Goal: Communication & Community: Answer question/provide support

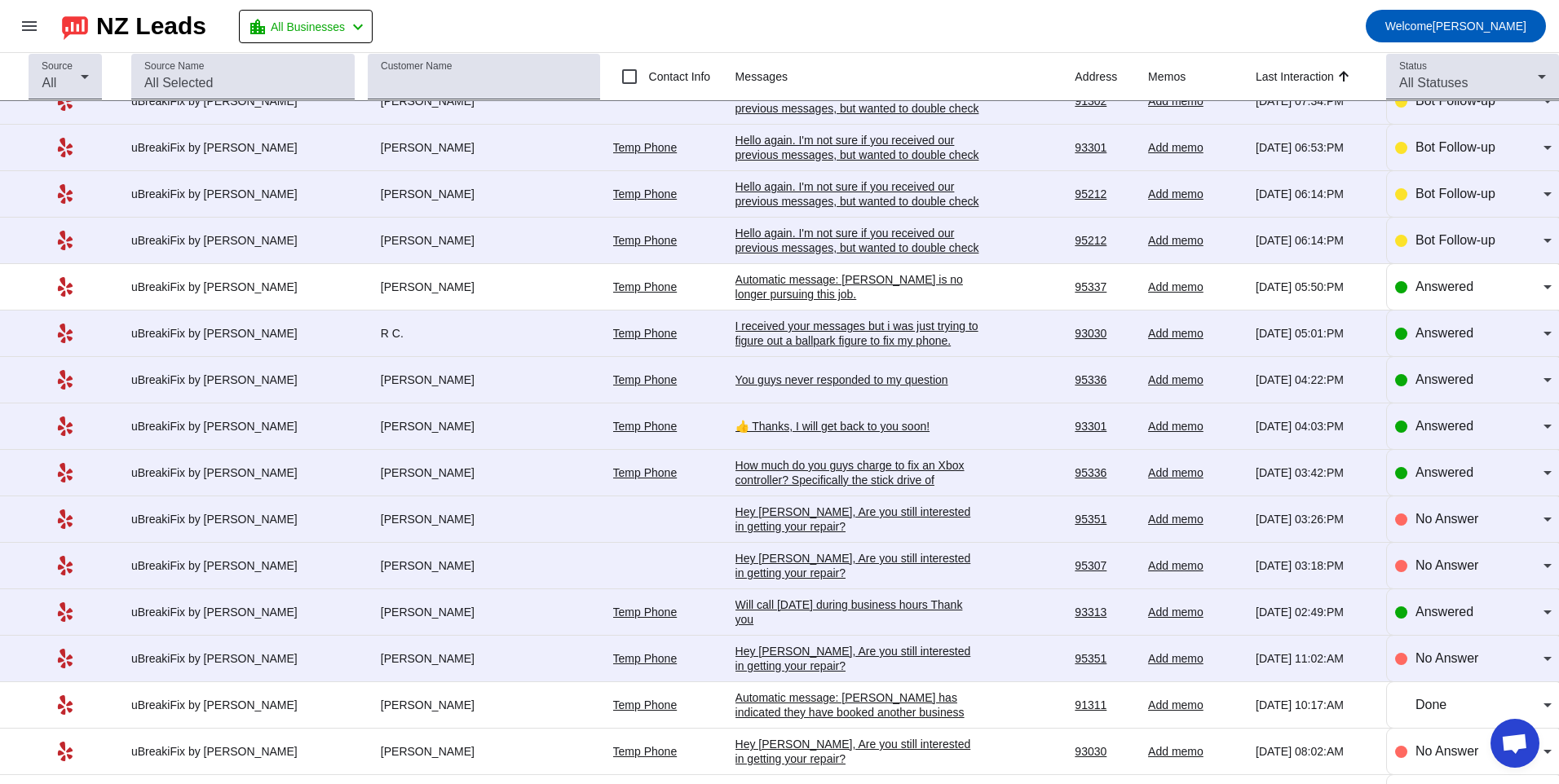
scroll to position [1538, 0]
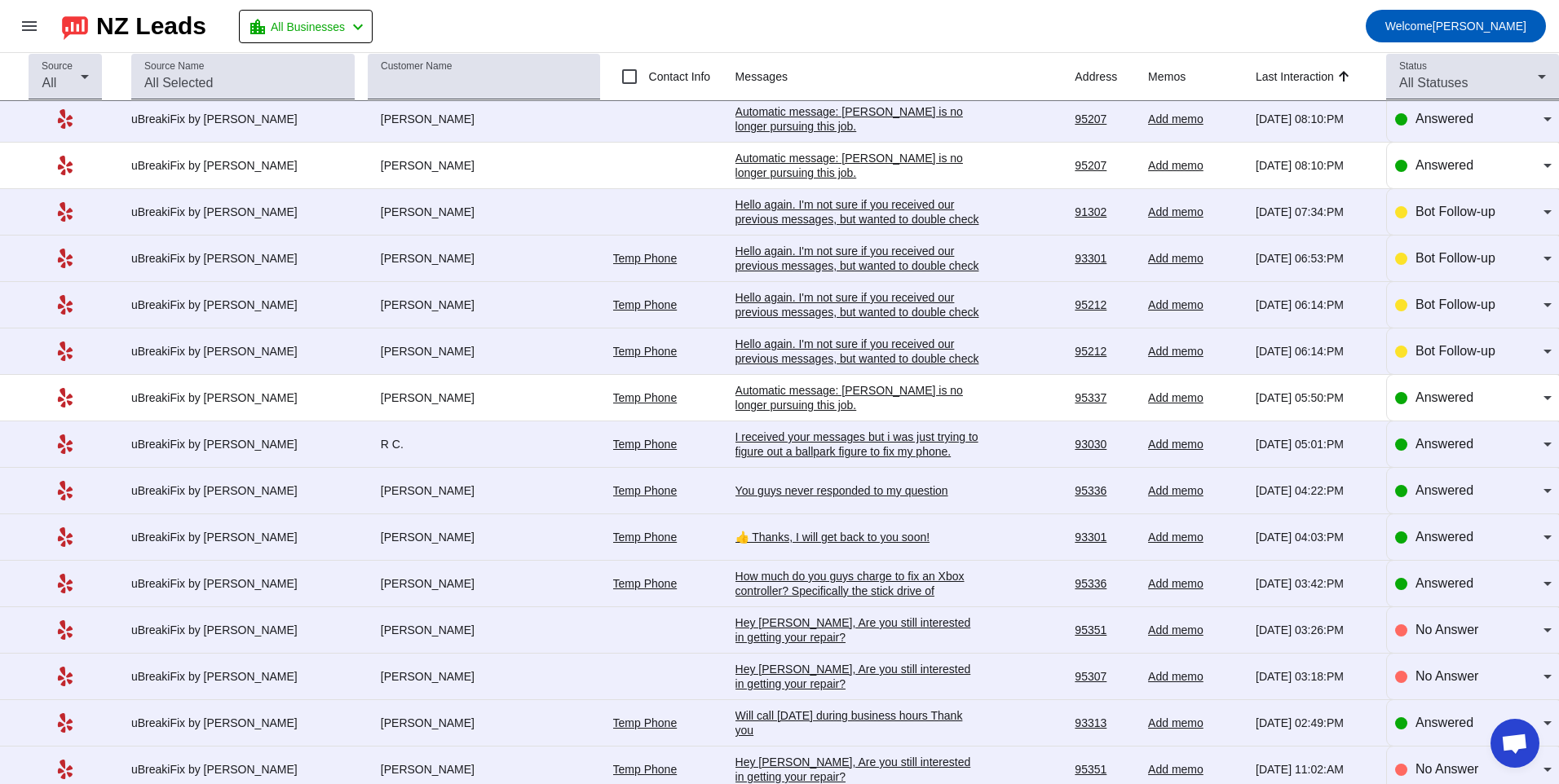
click at [805, 544] on div "👍 Thanks, I will get back to you soon!" at bounding box center [857, 537] width 245 height 15
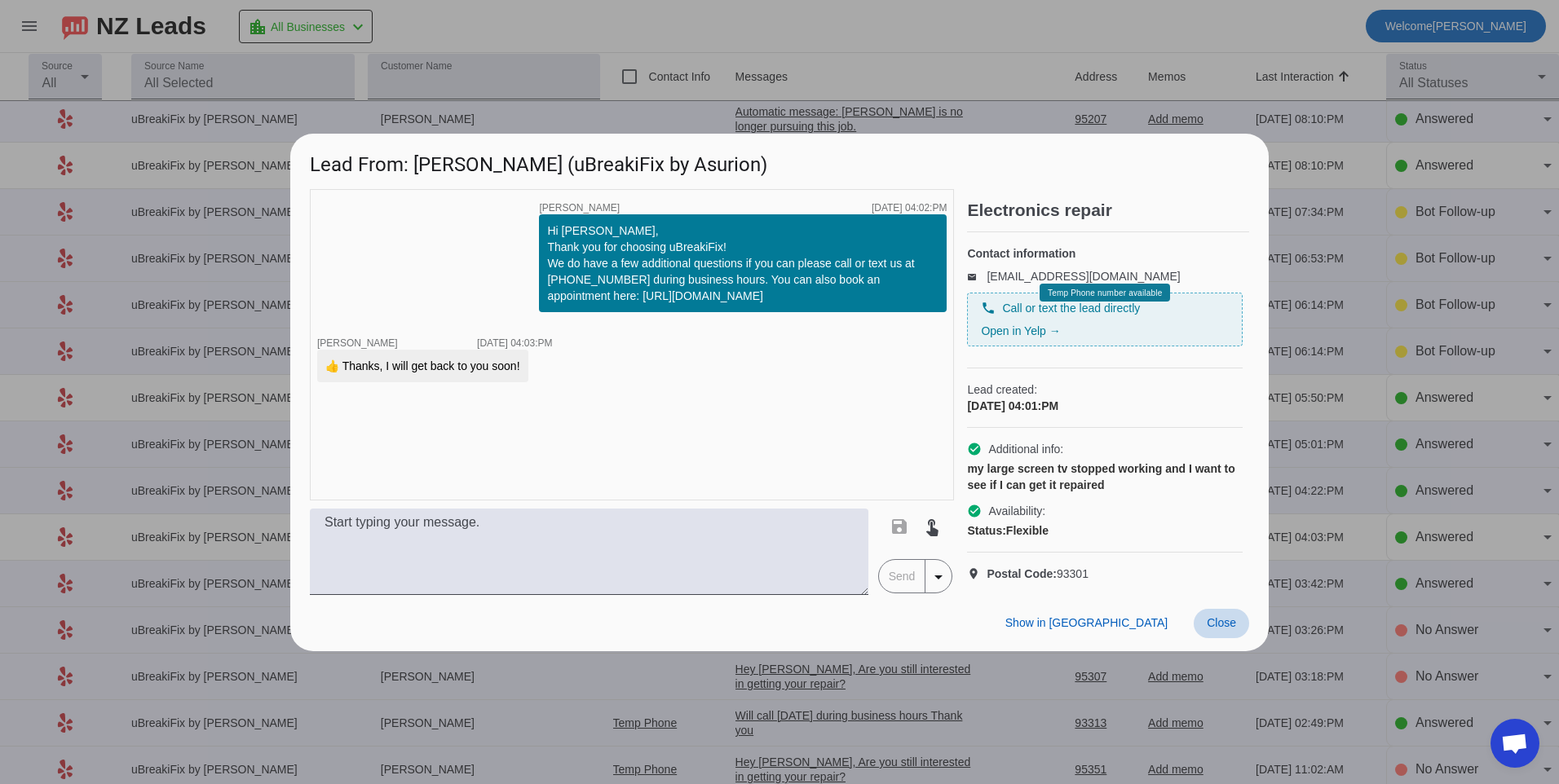
click at [1226, 628] on span at bounding box center [1222, 623] width 56 height 30
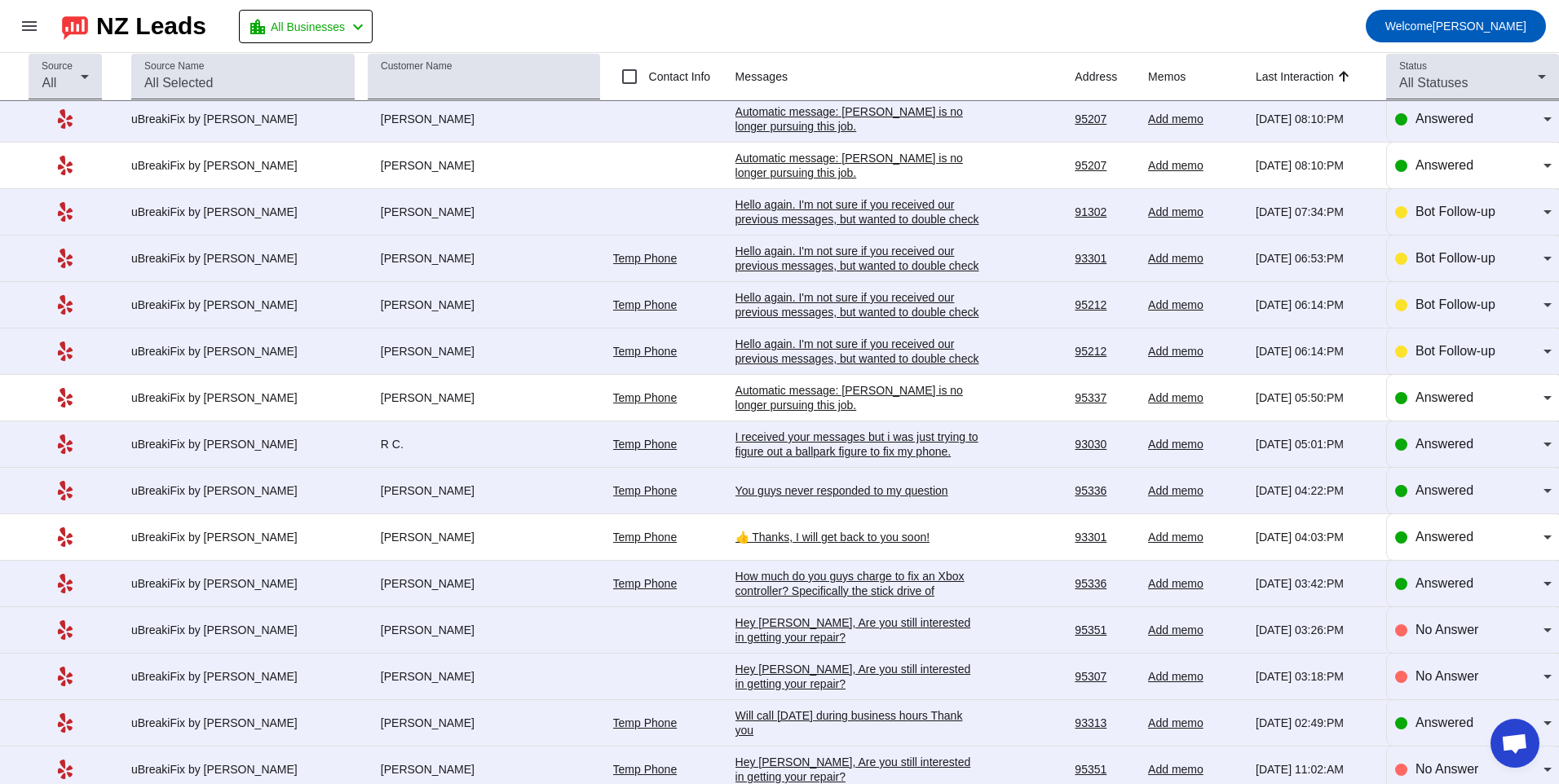
click at [844, 577] on div "How much do you guys charge to fix an Xbox controller? Specifically the stick d…" at bounding box center [857, 591] width 245 height 44
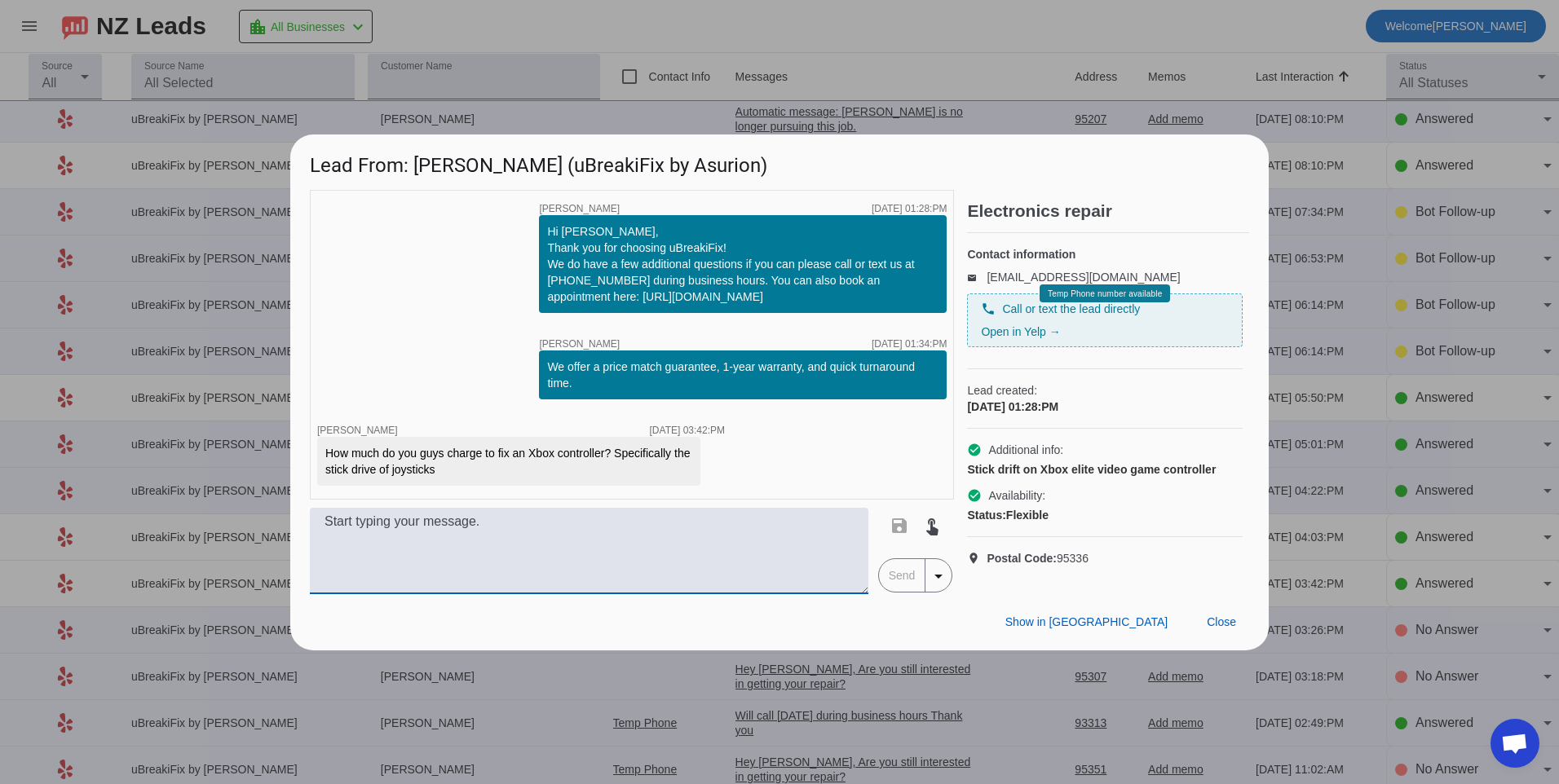
click at [546, 547] on textarea at bounding box center [589, 550] width 559 height 86
type textarea "a controller repair can be about $79.99 plus tax per controller depending on th…"
click at [900, 569] on span "Send" at bounding box center [902, 576] width 47 height 33
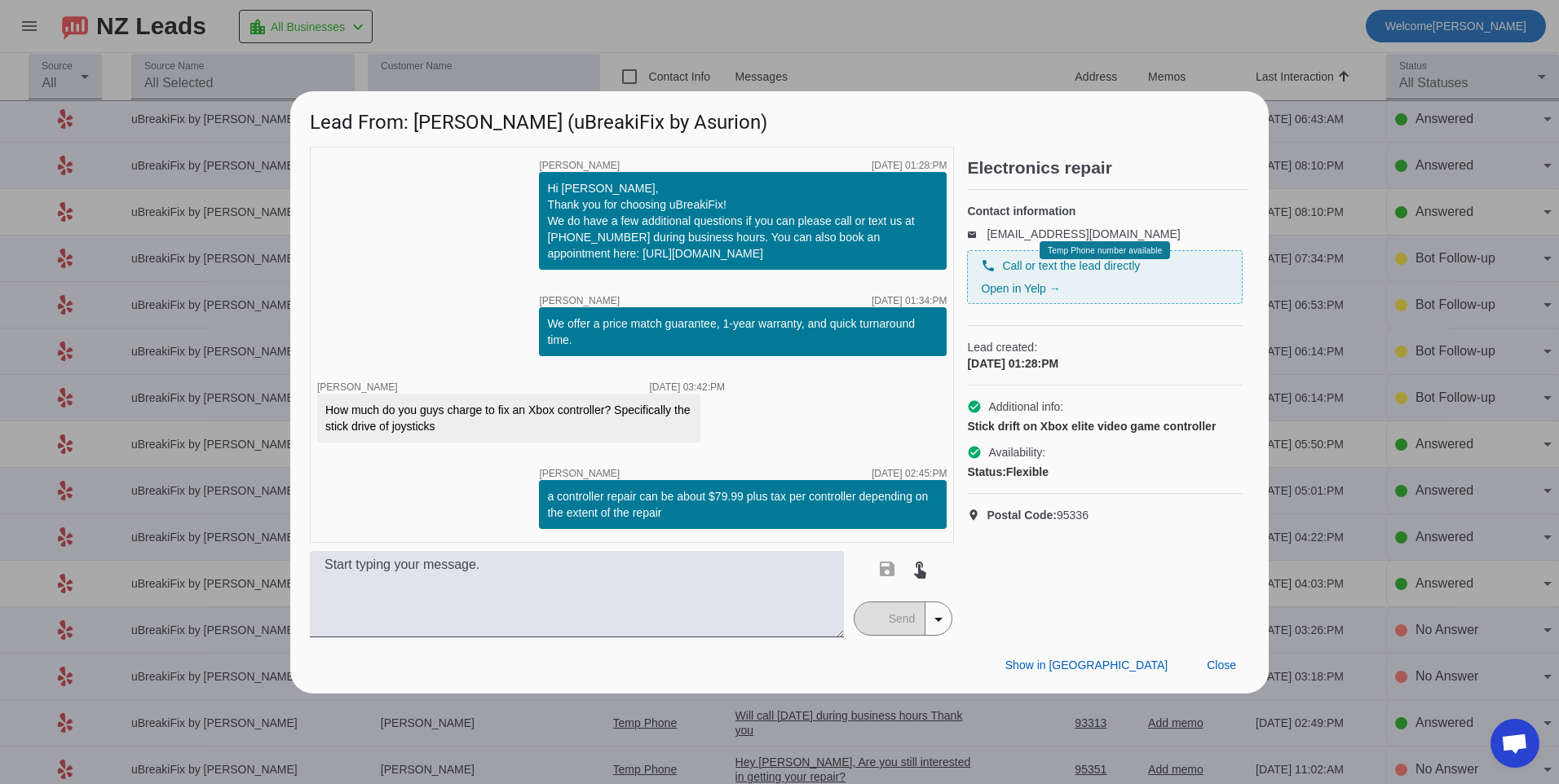
scroll to position [0, 0]
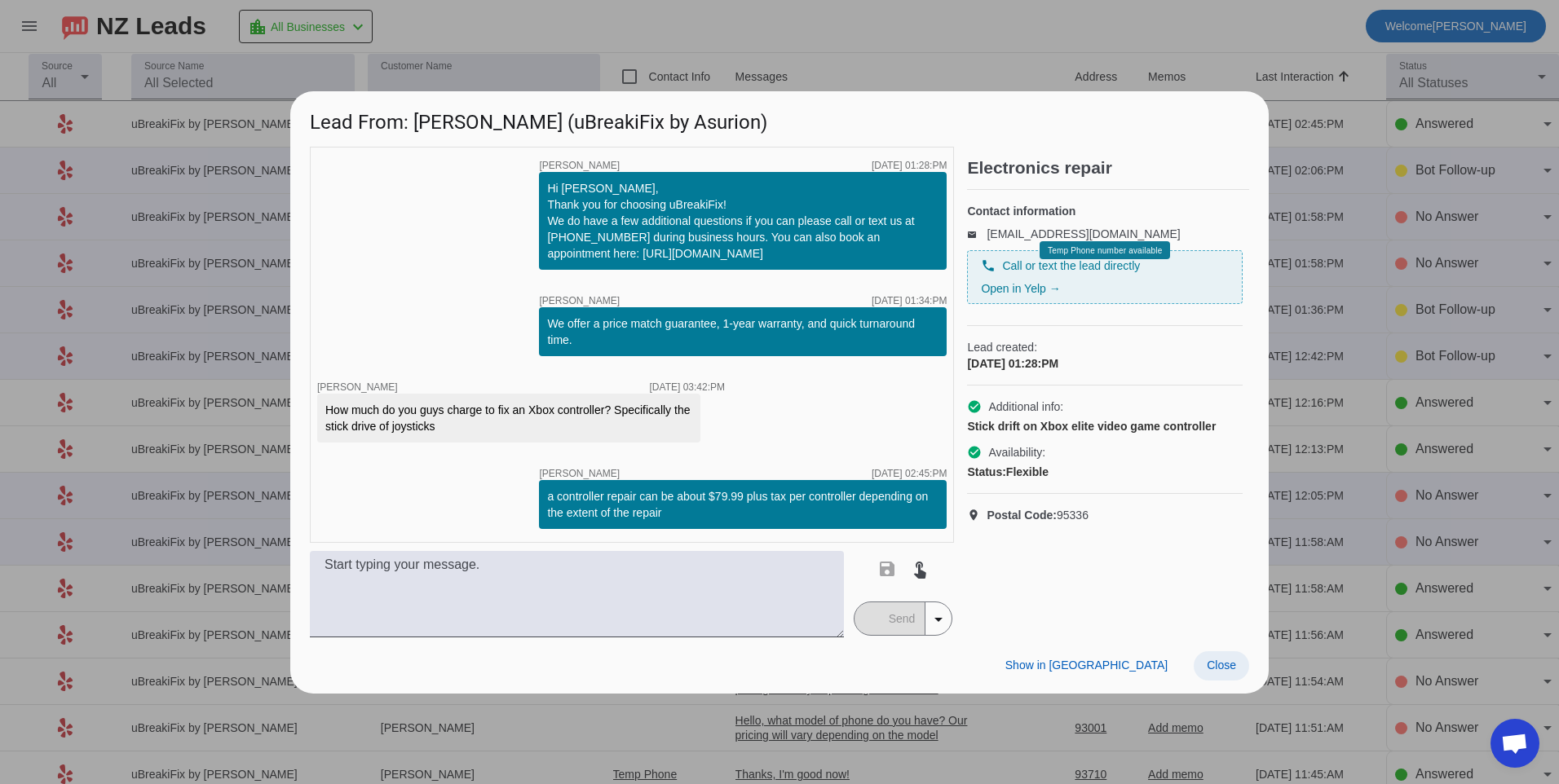
click at [1228, 669] on span "Close" at bounding box center [1222, 665] width 30 height 13
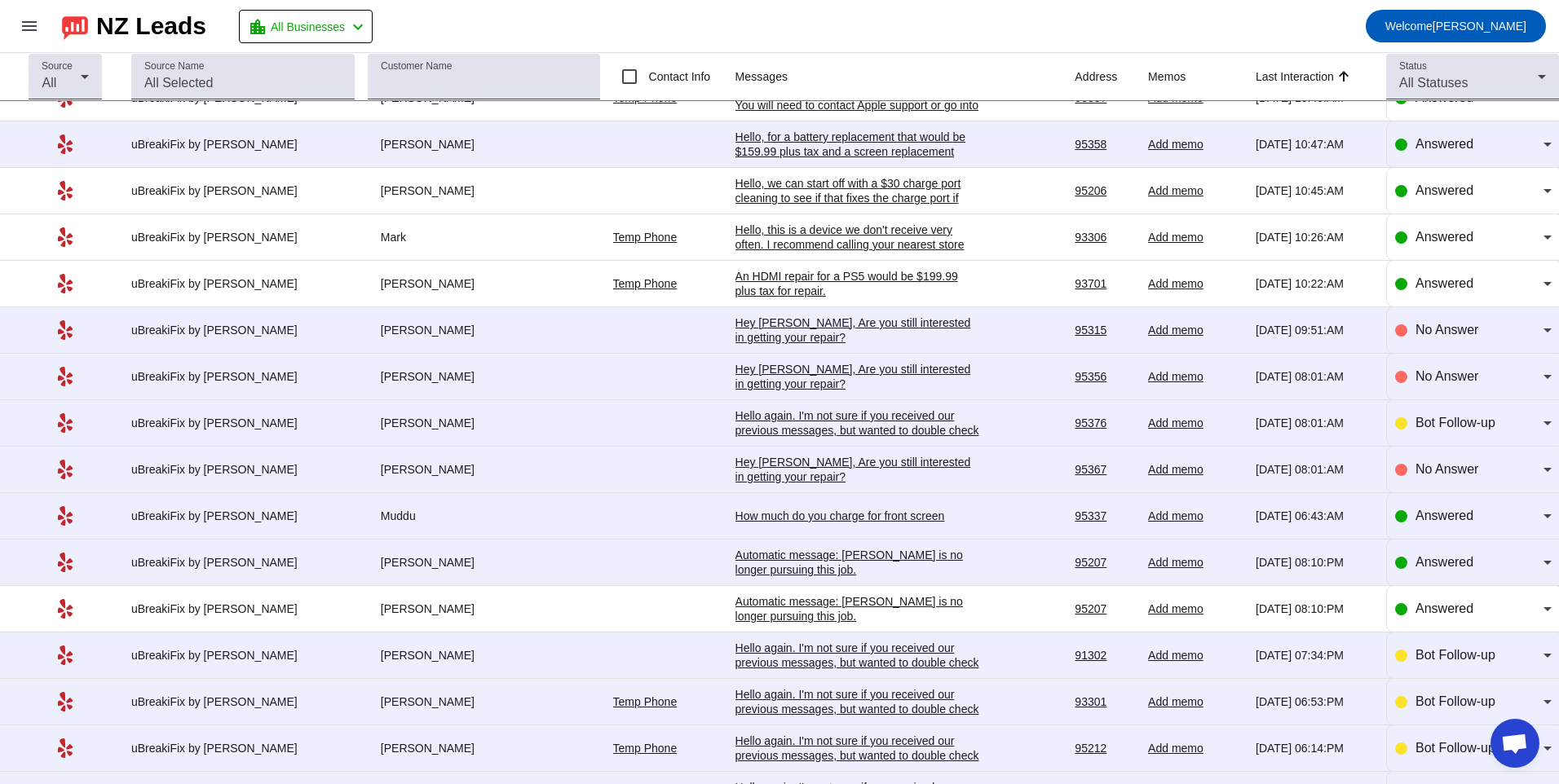
scroll to position [1223, 0]
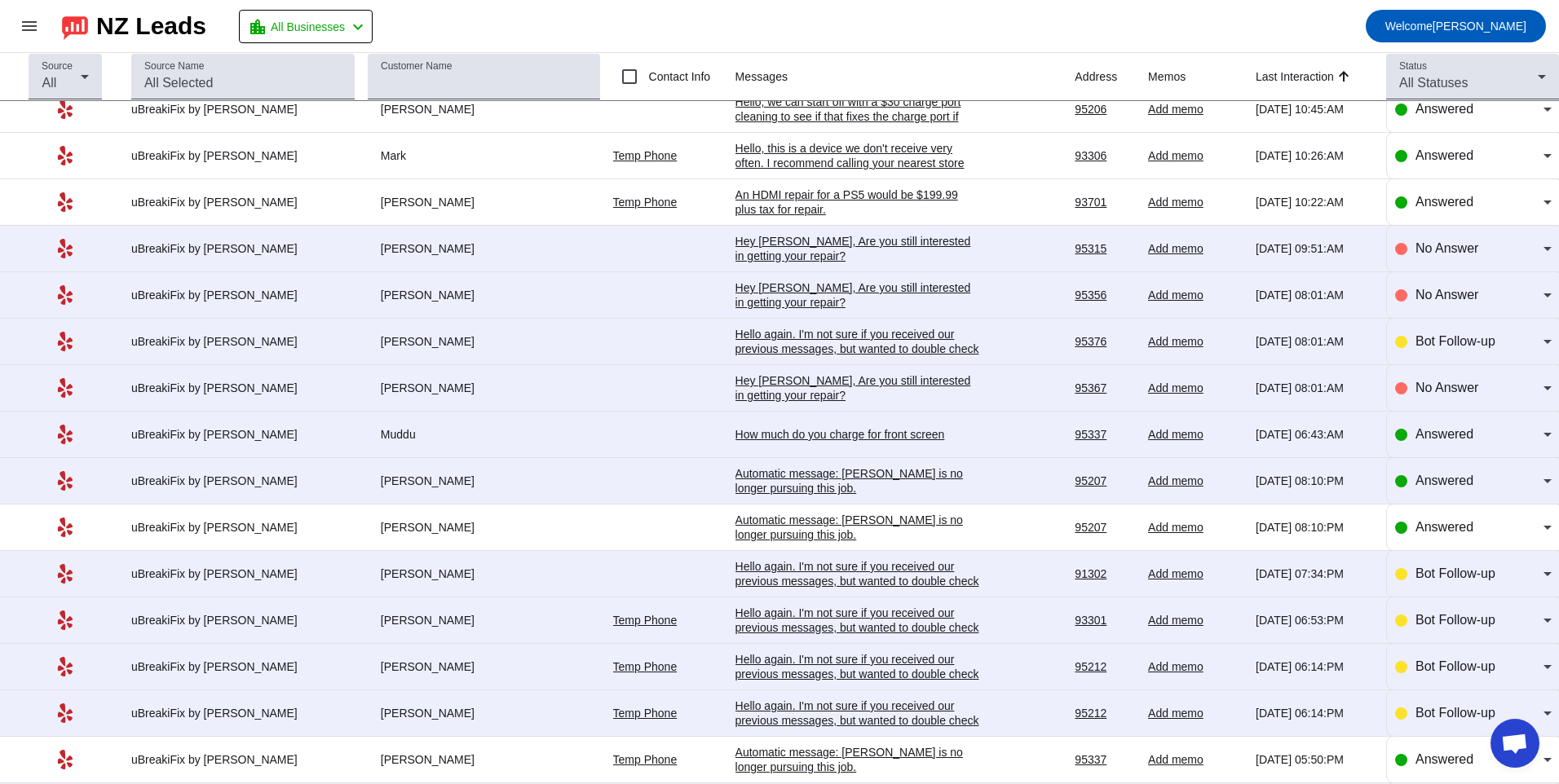
click at [808, 569] on div "Hello again. I'm not sure if you received our previous messages, but wanted to …" at bounding box center [857, 581] width 245 height 44
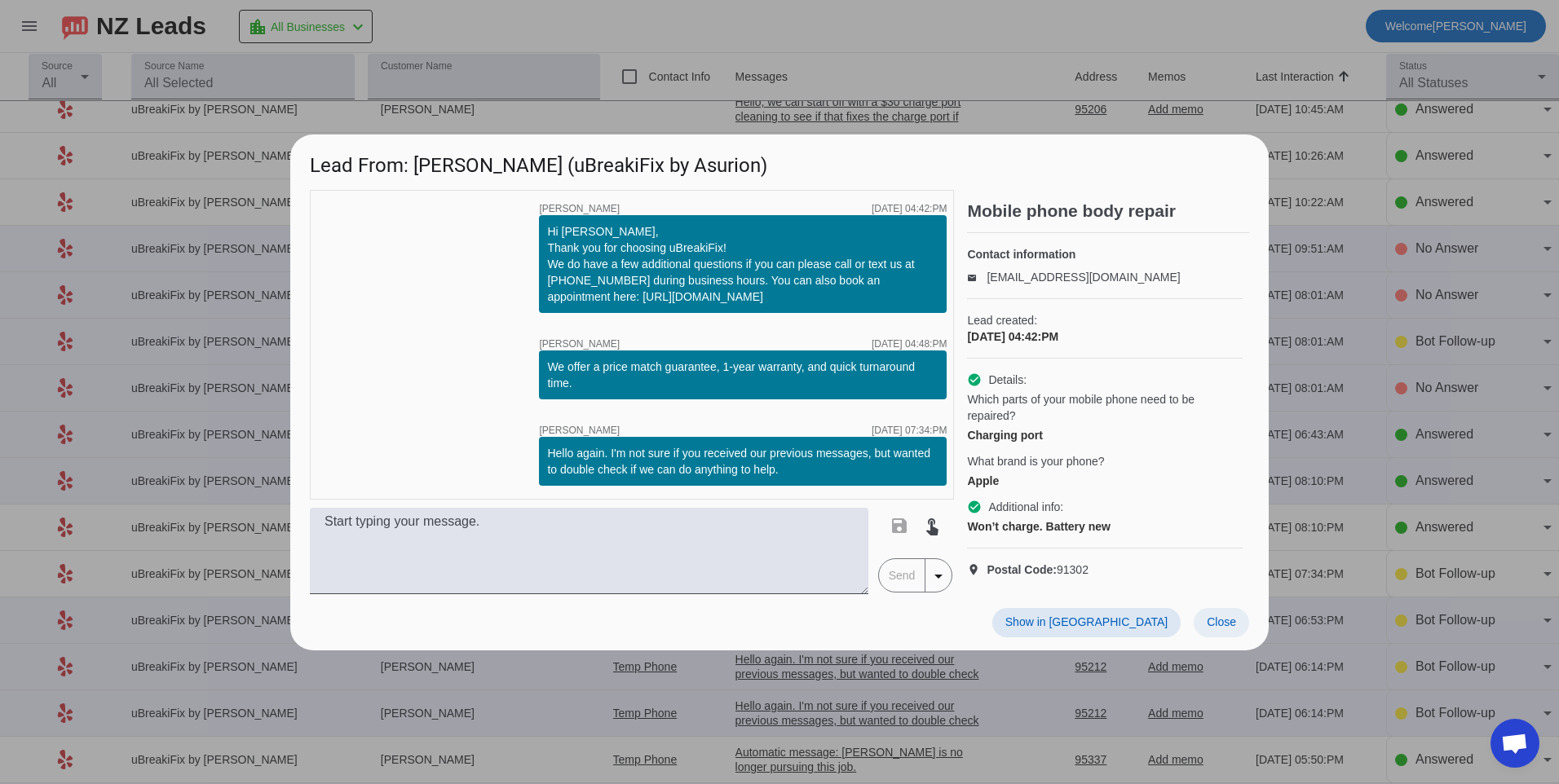
click at [1216, 627] on span "Close" at bounding box center [1222, 622] width 30 height 13
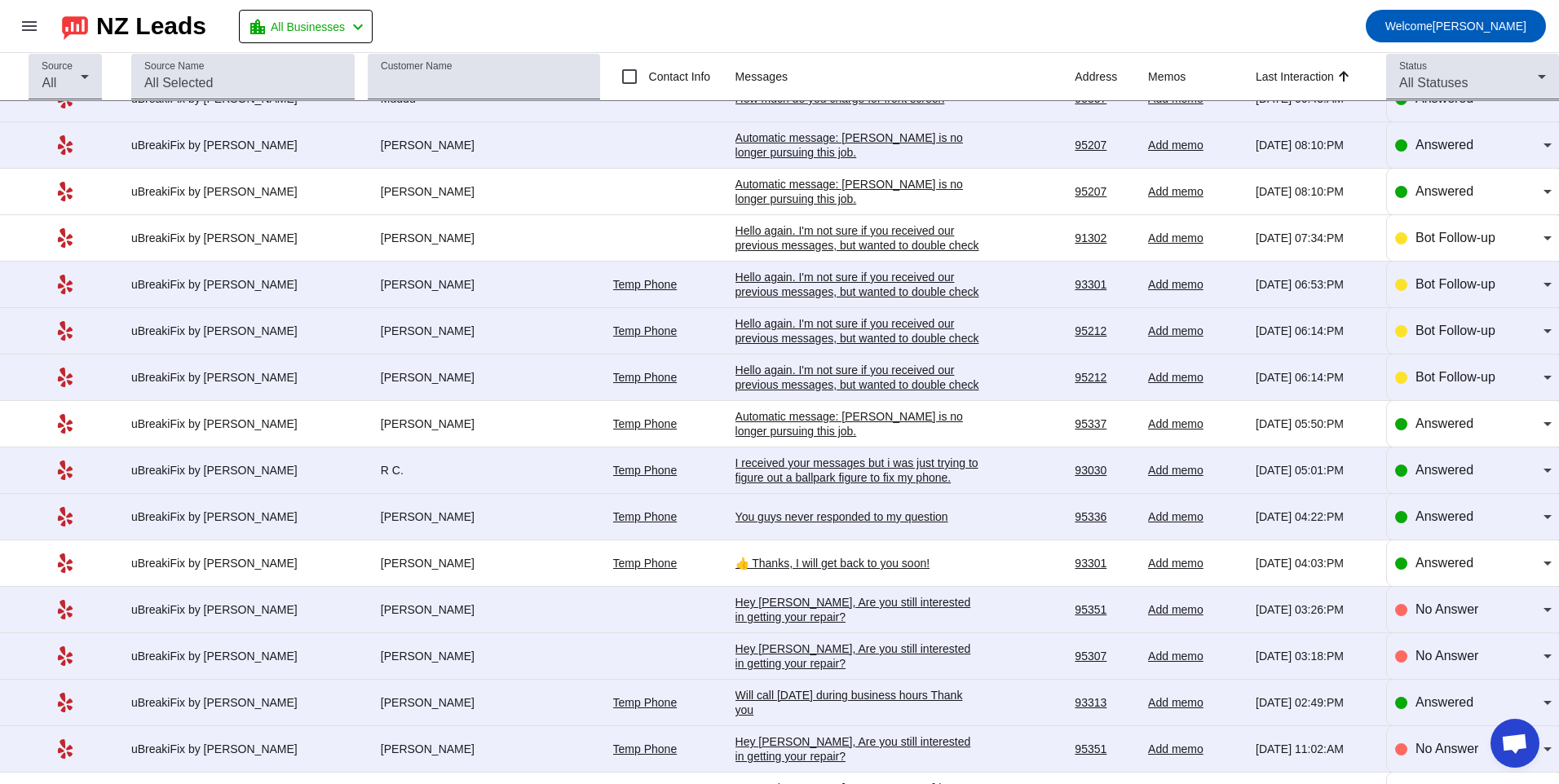
scroll to position [1548, 0]
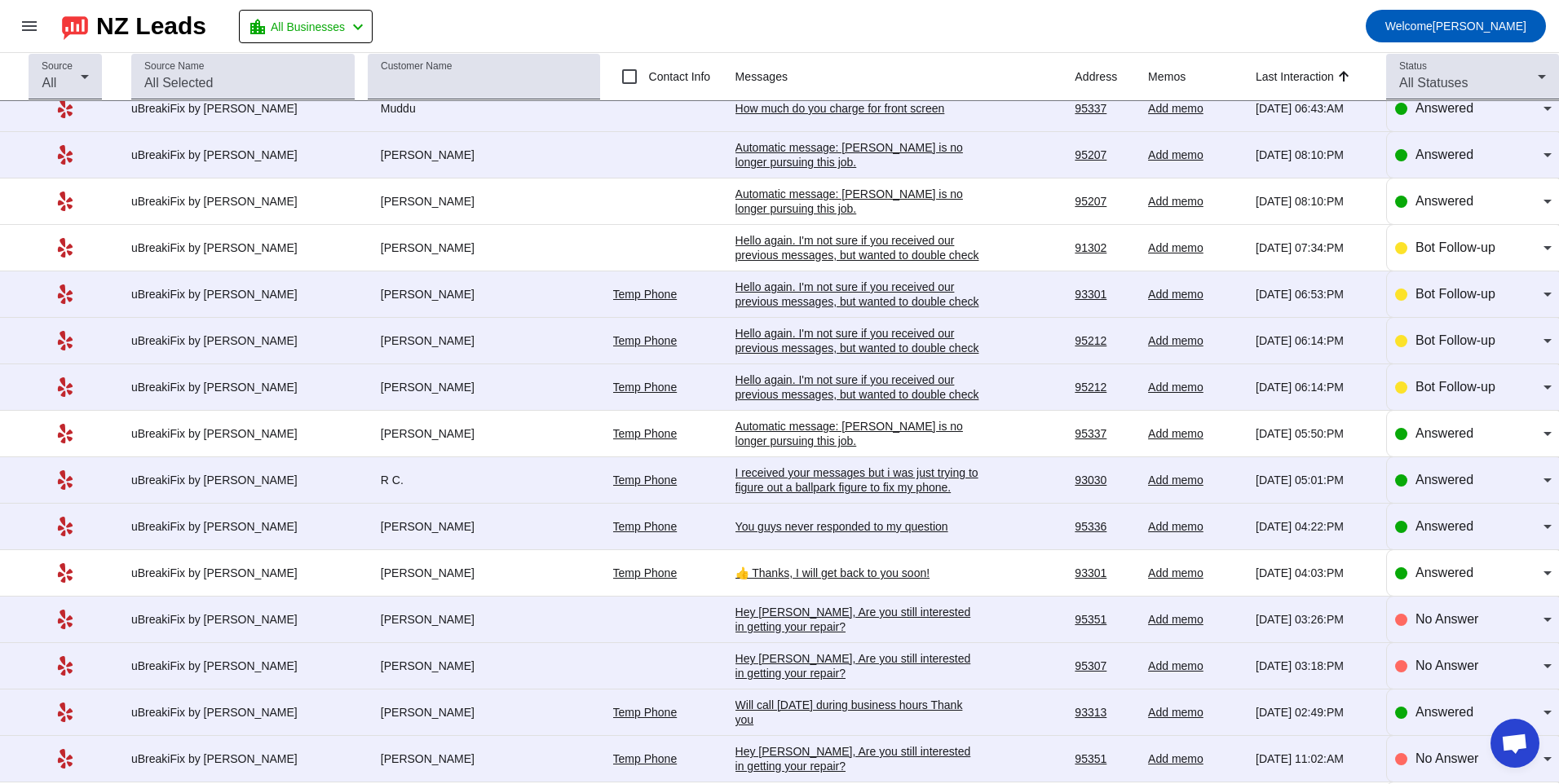
click at [825, 525] on div "You guys never responded to my question" at bounding box center [857, 526] width 245 height 15
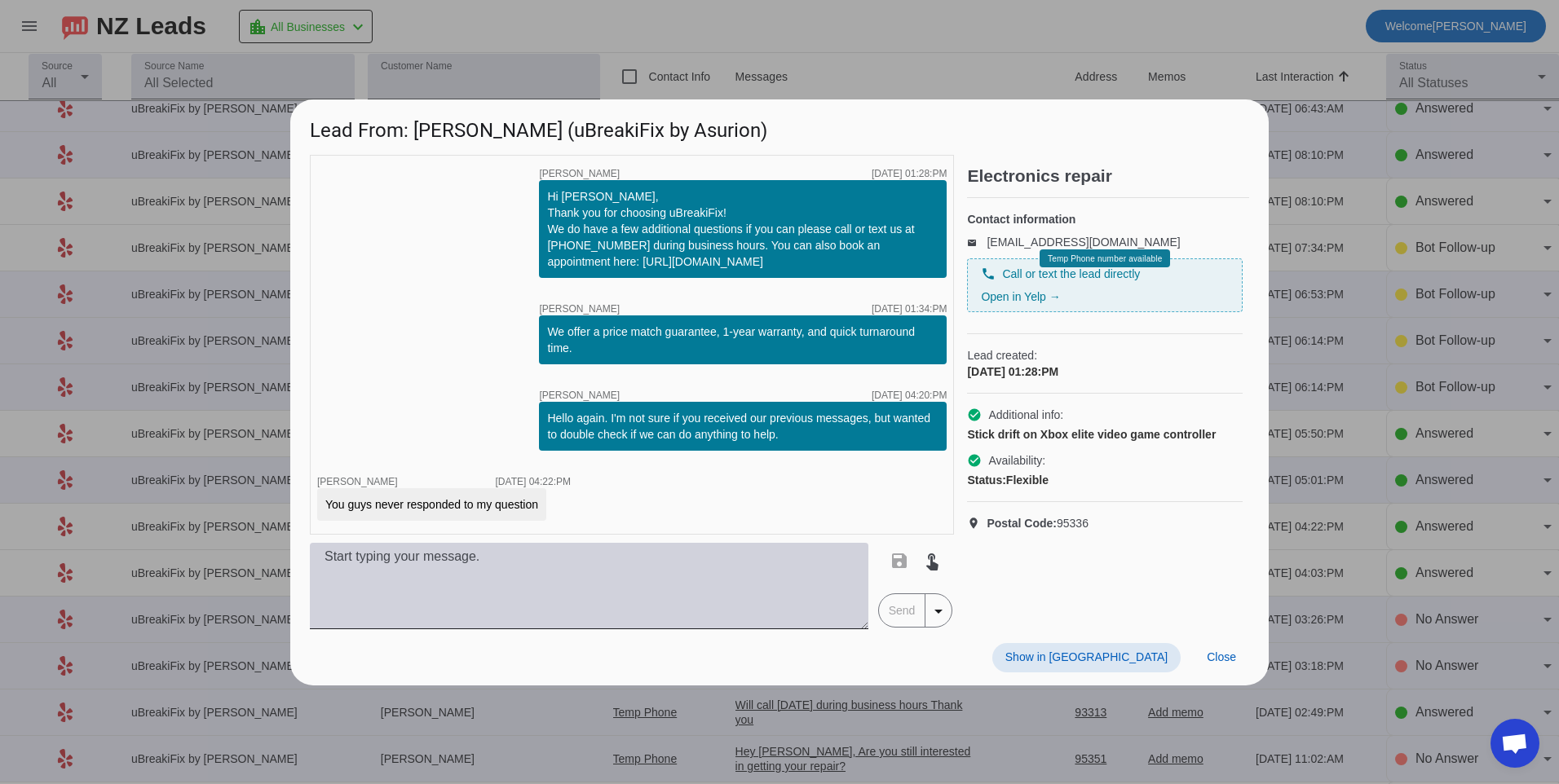
click at [582, 603] on textarea at bounding box center [589, 586] width 559 height 86
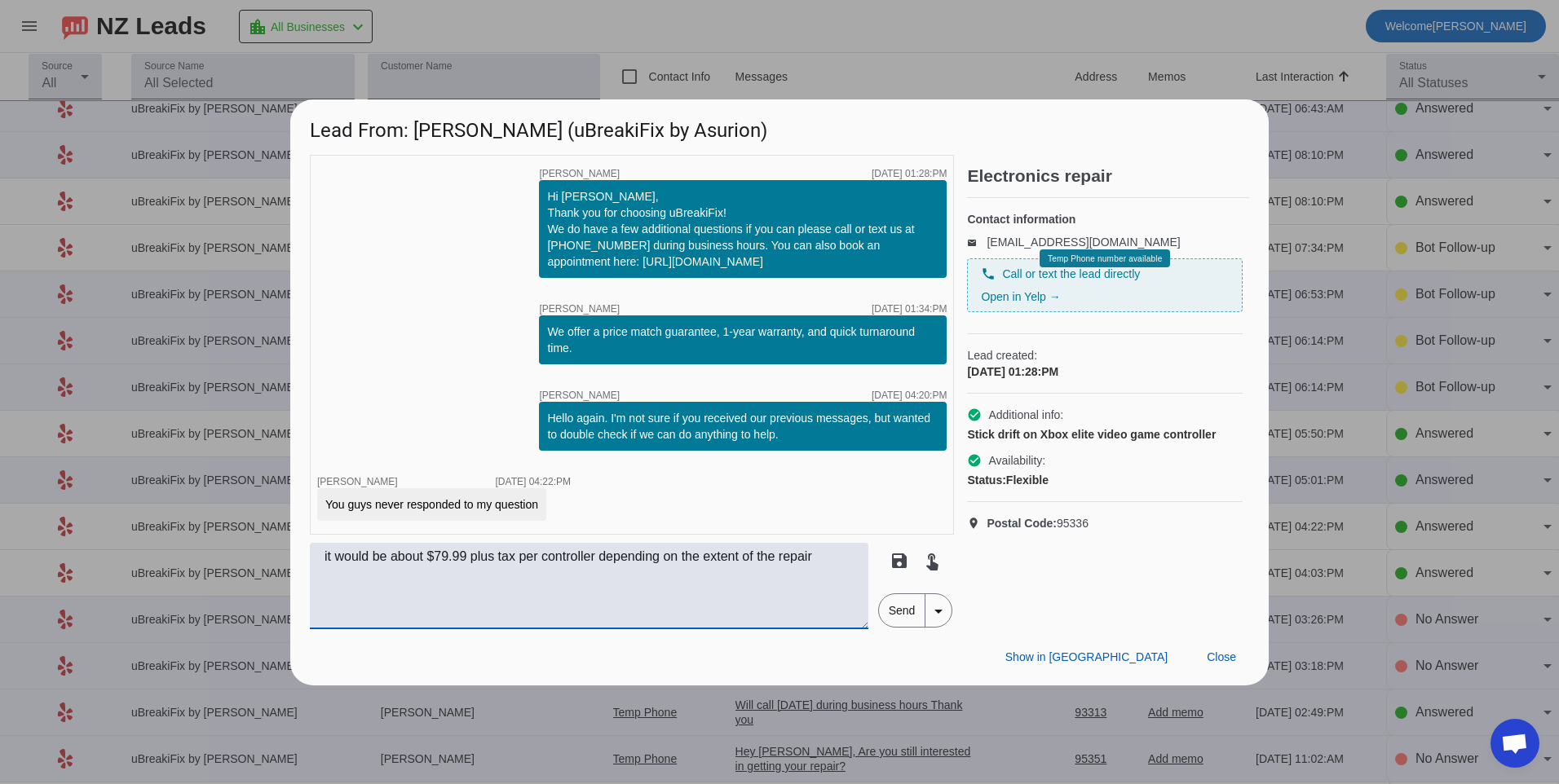
type textarea "it would be about $79.99 plus tax per controller depending on the extent of the…"
click at [917, 616] on span "Send" at bounding box center [902, 610] width 47 height 33
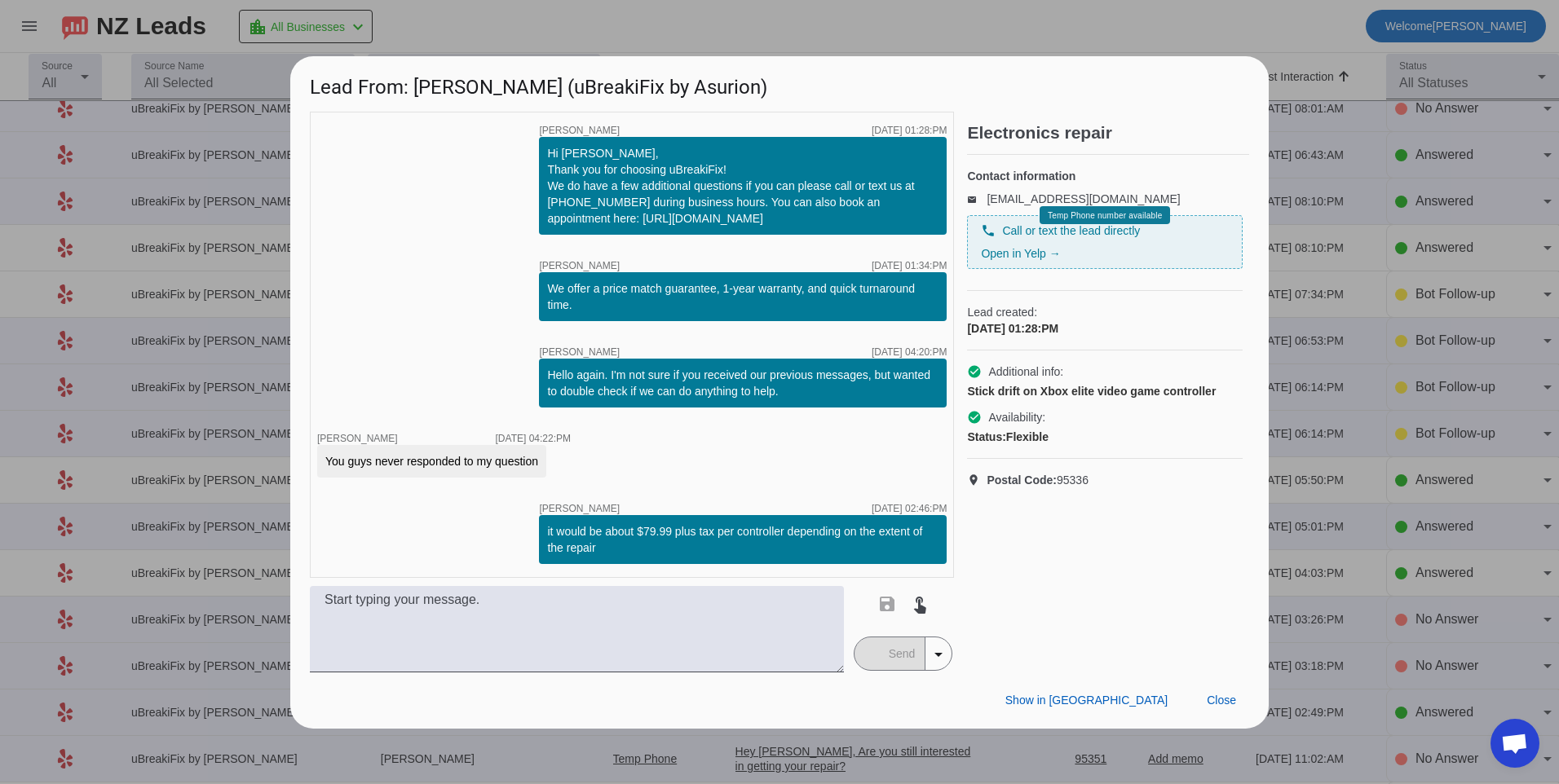
scroll to position [0, 0]
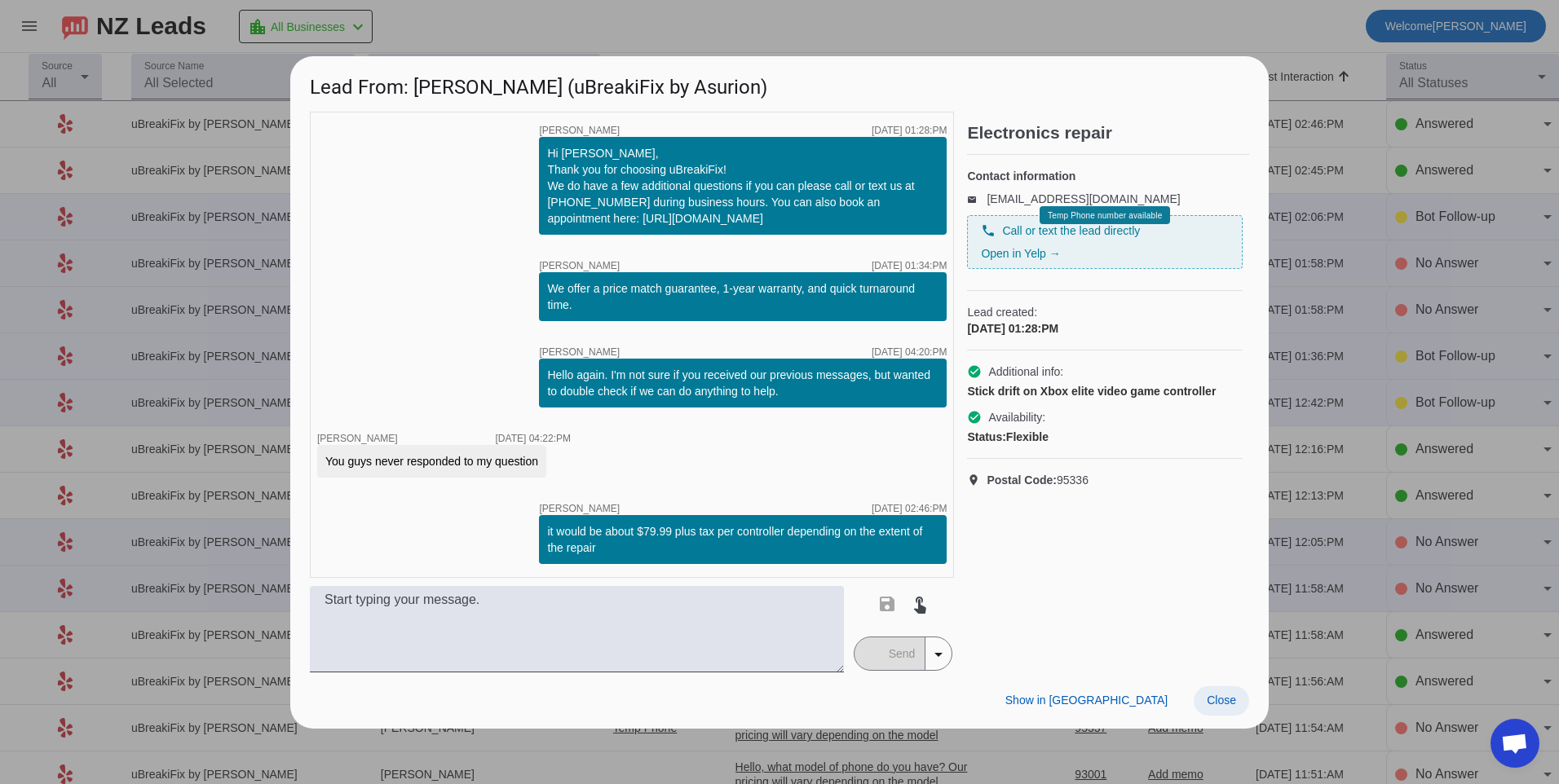
click at [1220, 697] on span "Close" at bounding box center [1222, 700] width 30 height 13
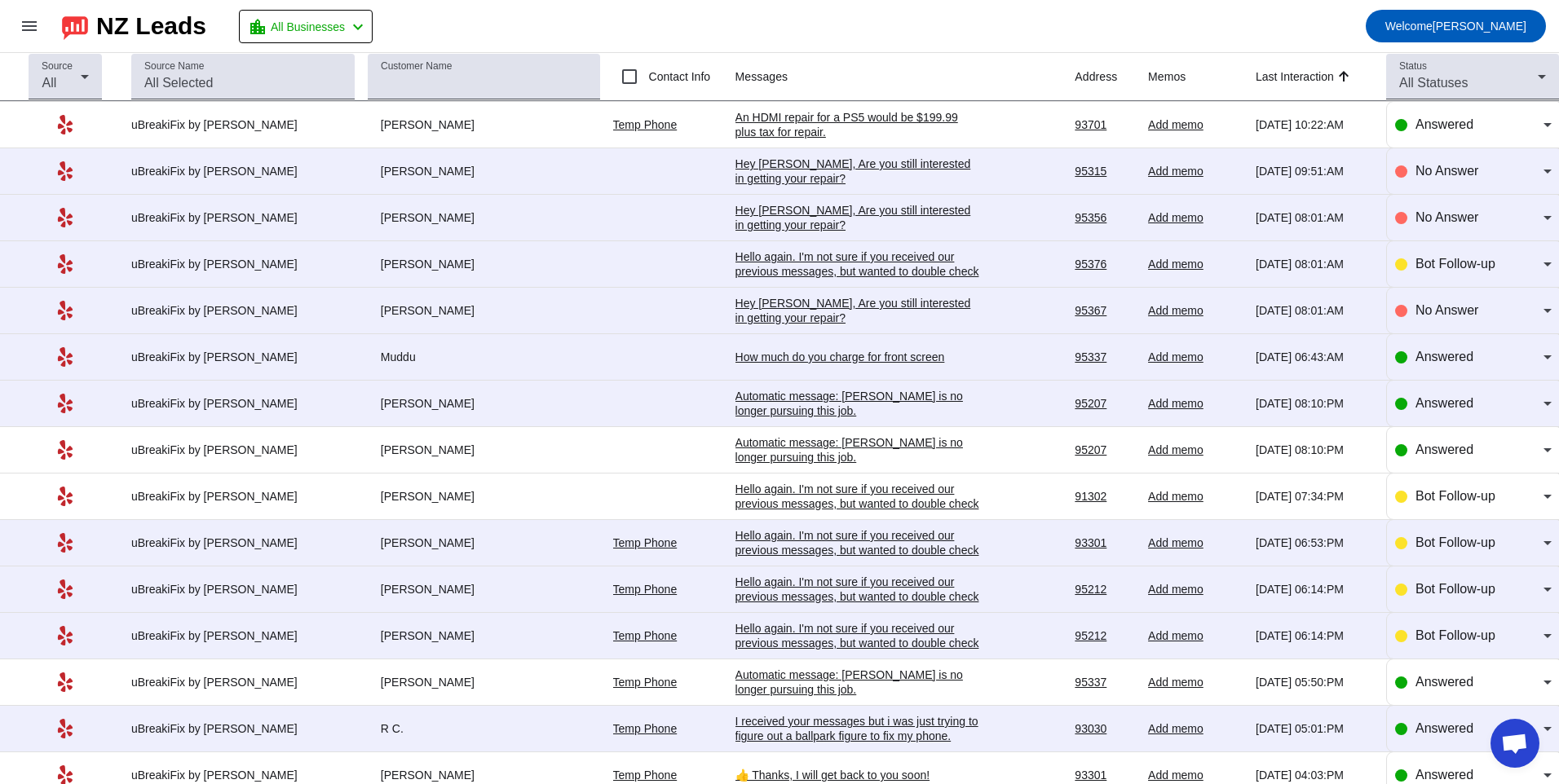
scroll to position [1385, 0]
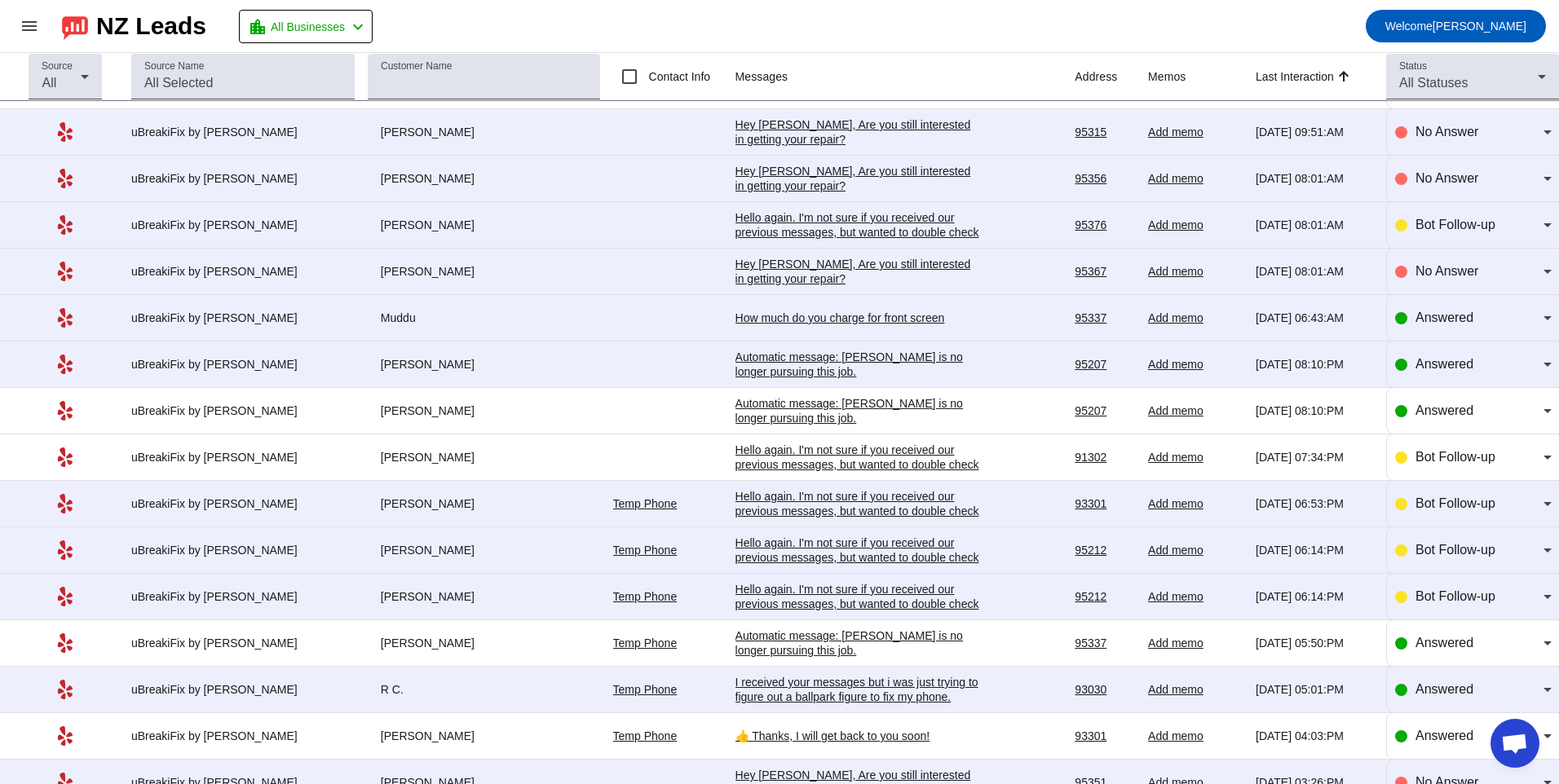
click at [783, 580] on td "Hello again. I'm not sure if you received our previous messages, but wanted to …" at bounding box center [905, 597] width 340 height 47
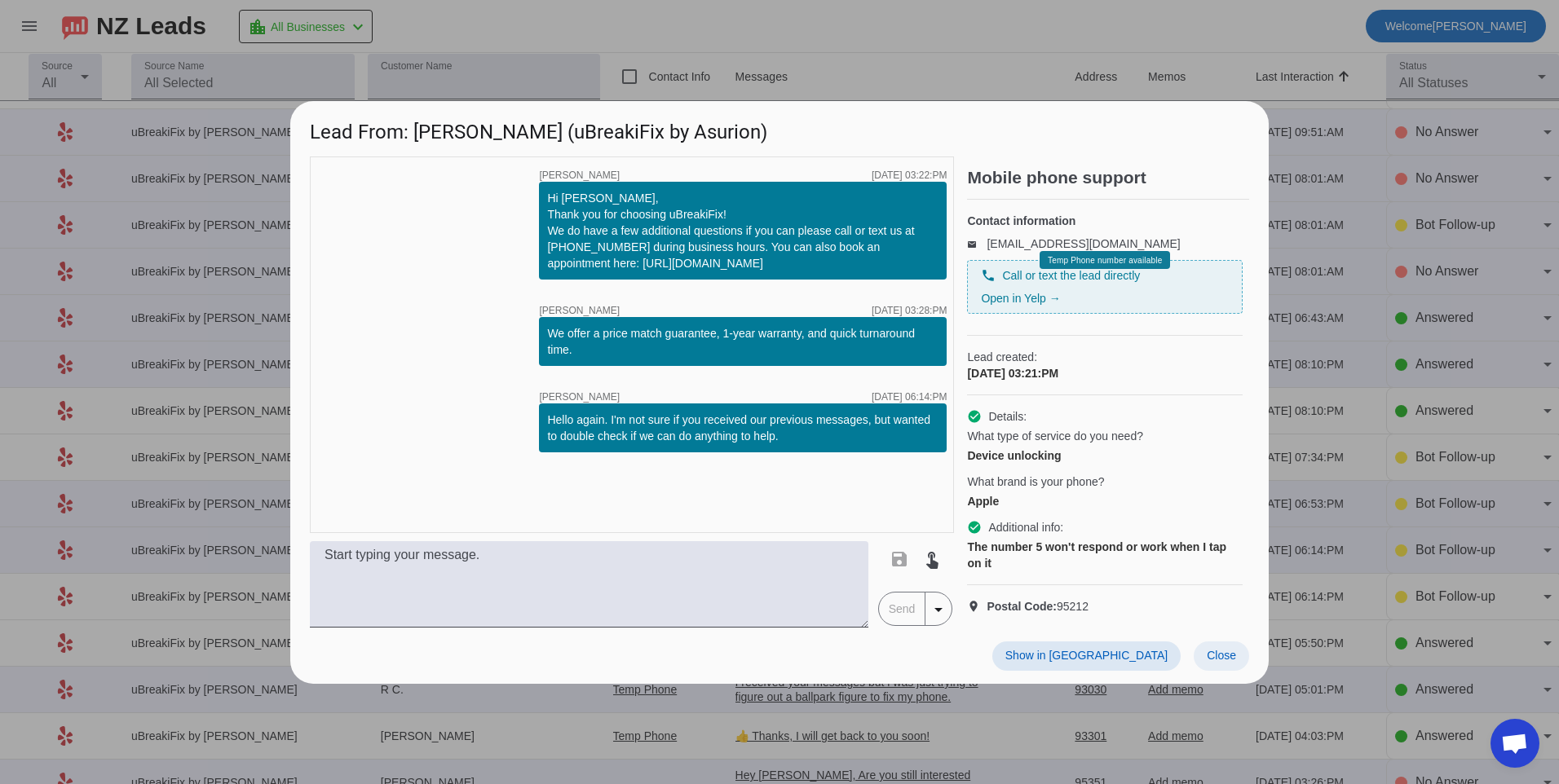
click at [1220, 662] on span "Close" at bounding box center [1222, 655] width 30 height 13
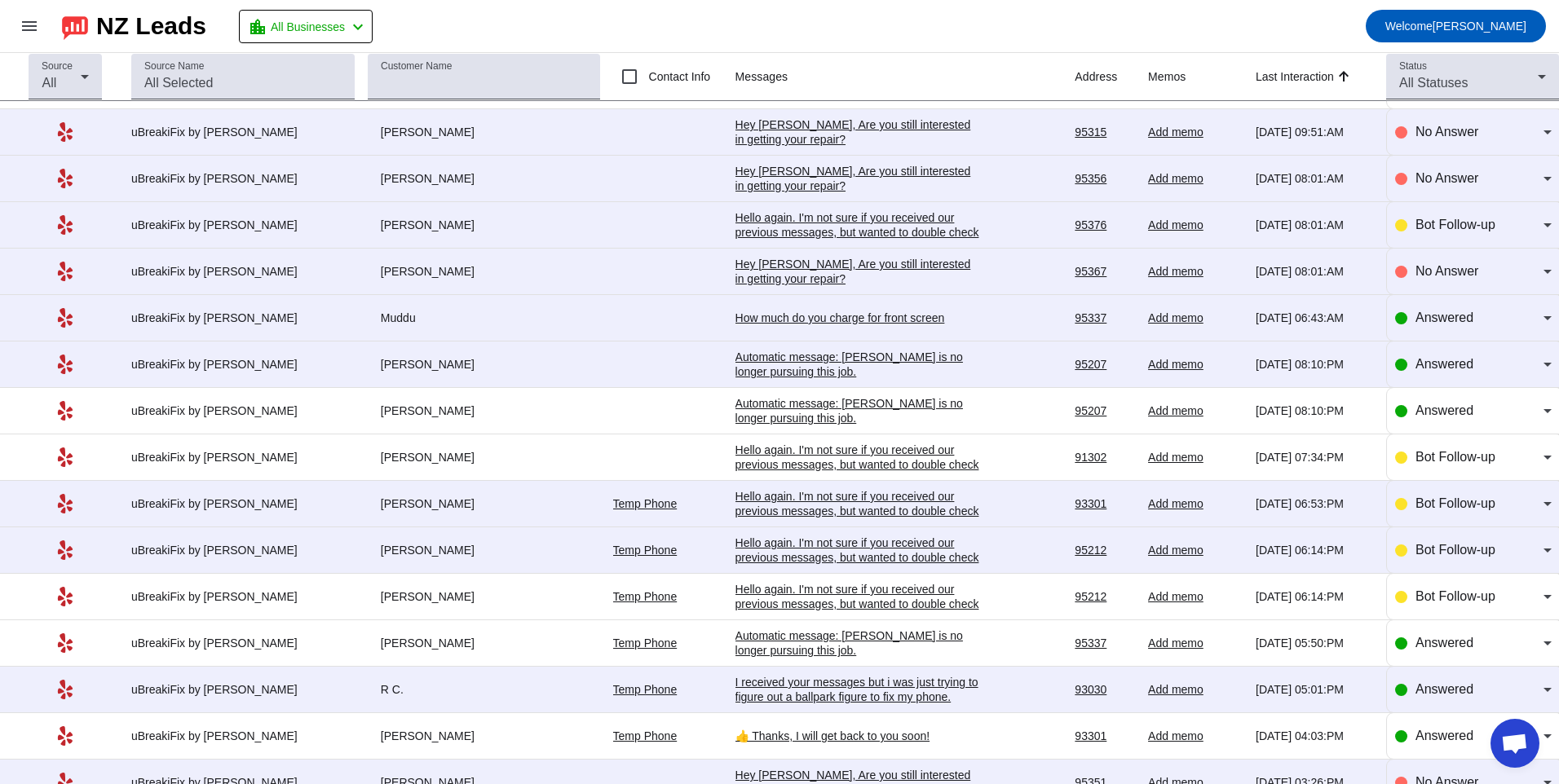
click at [780, 549] on div "Hello again. I'm not sure if you received our previous messages, but wanted to …" at bounding box center [857, 558] width 245 height 44
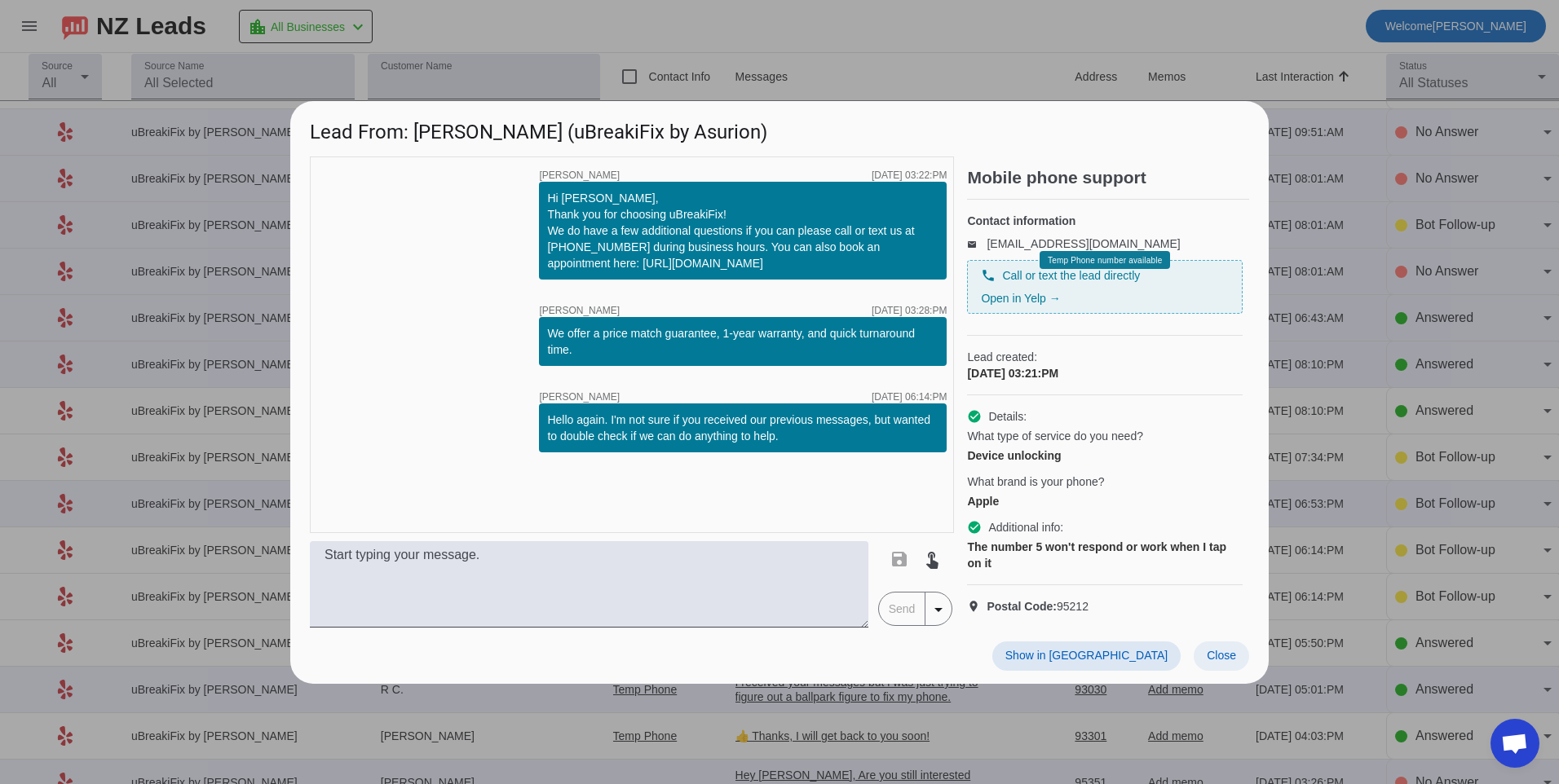
click at [1218, 662] on span "Close" at bounding box center [1222, 655] width 30 height 13
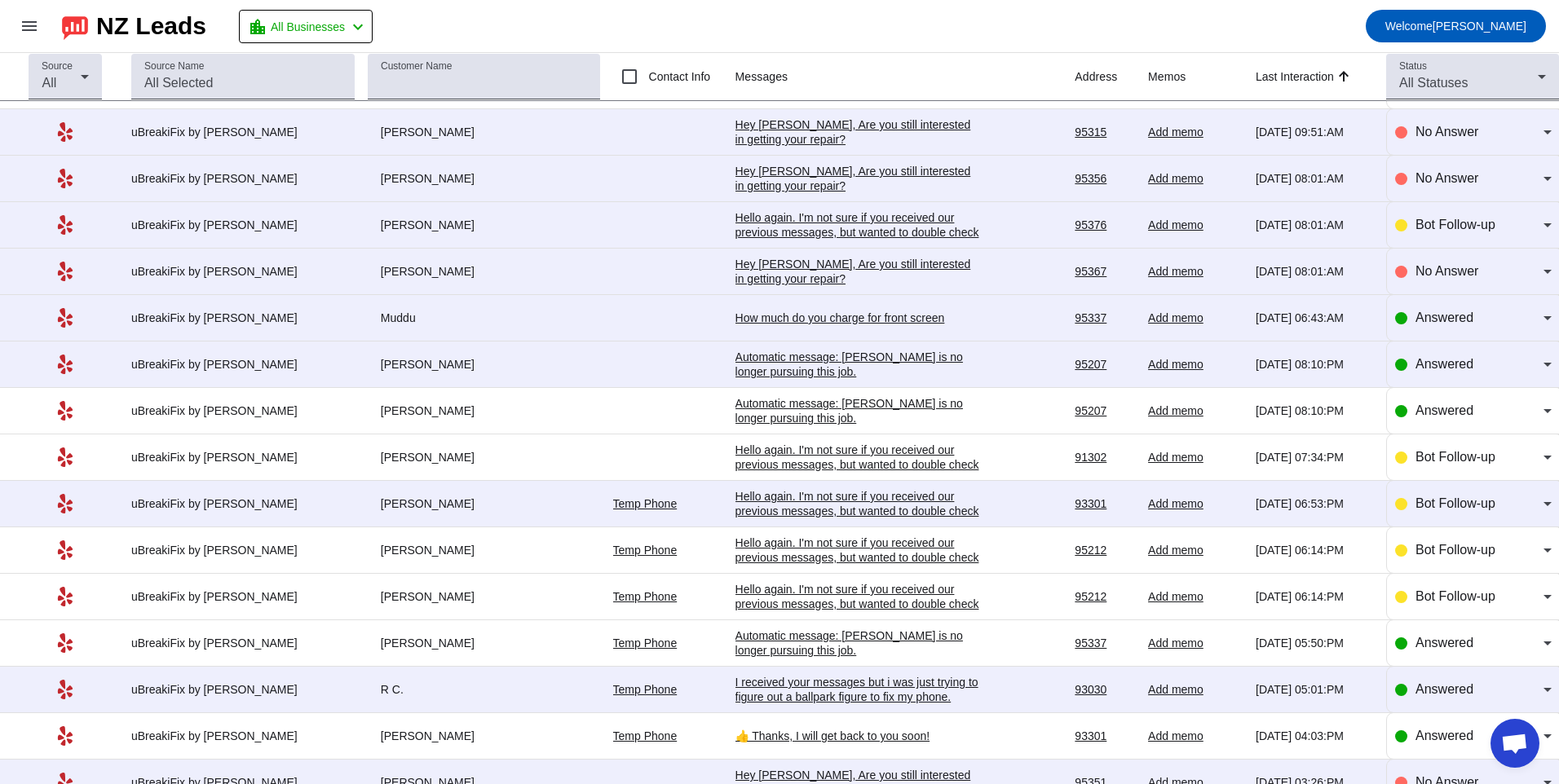
click at [743, 509] on div "Hello again. I'm not sure if you received our previous messages, but wanted to …" at bounding box center [857, 511] width 245 height 44
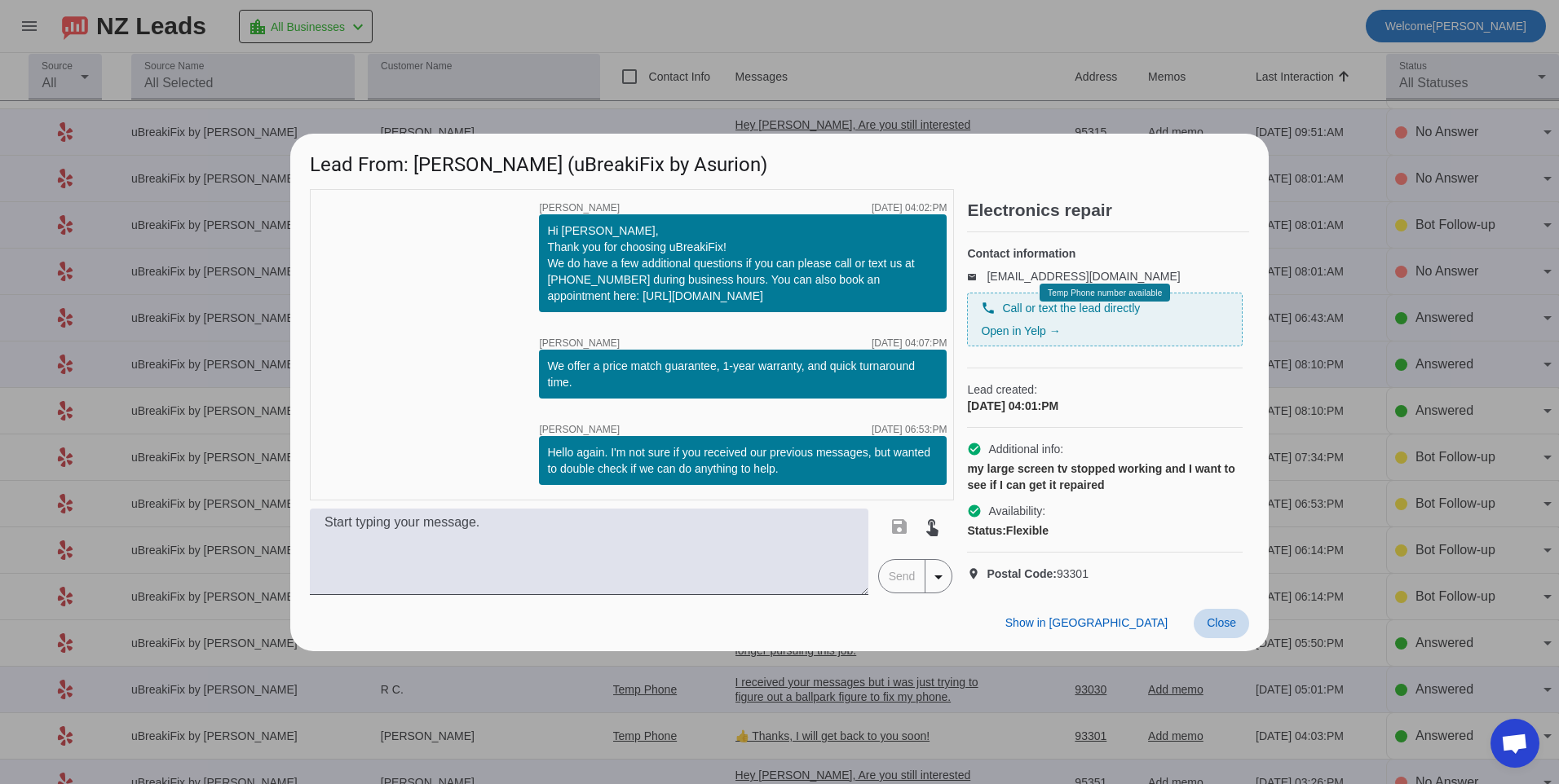
click at [1244, 638] on span at bounding box center [1222, 623] width 56 height 30
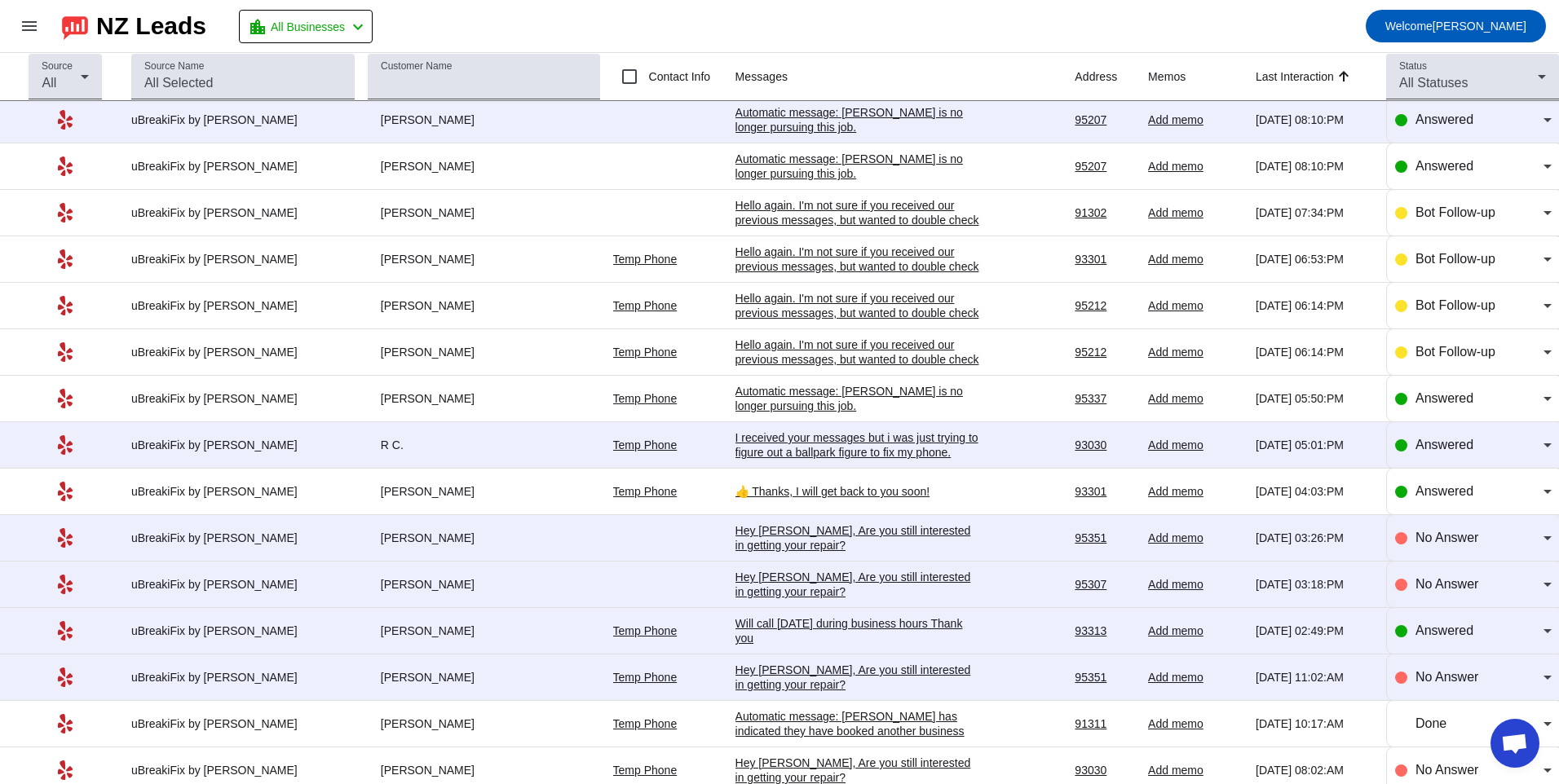
scroll to position [1548, 0]
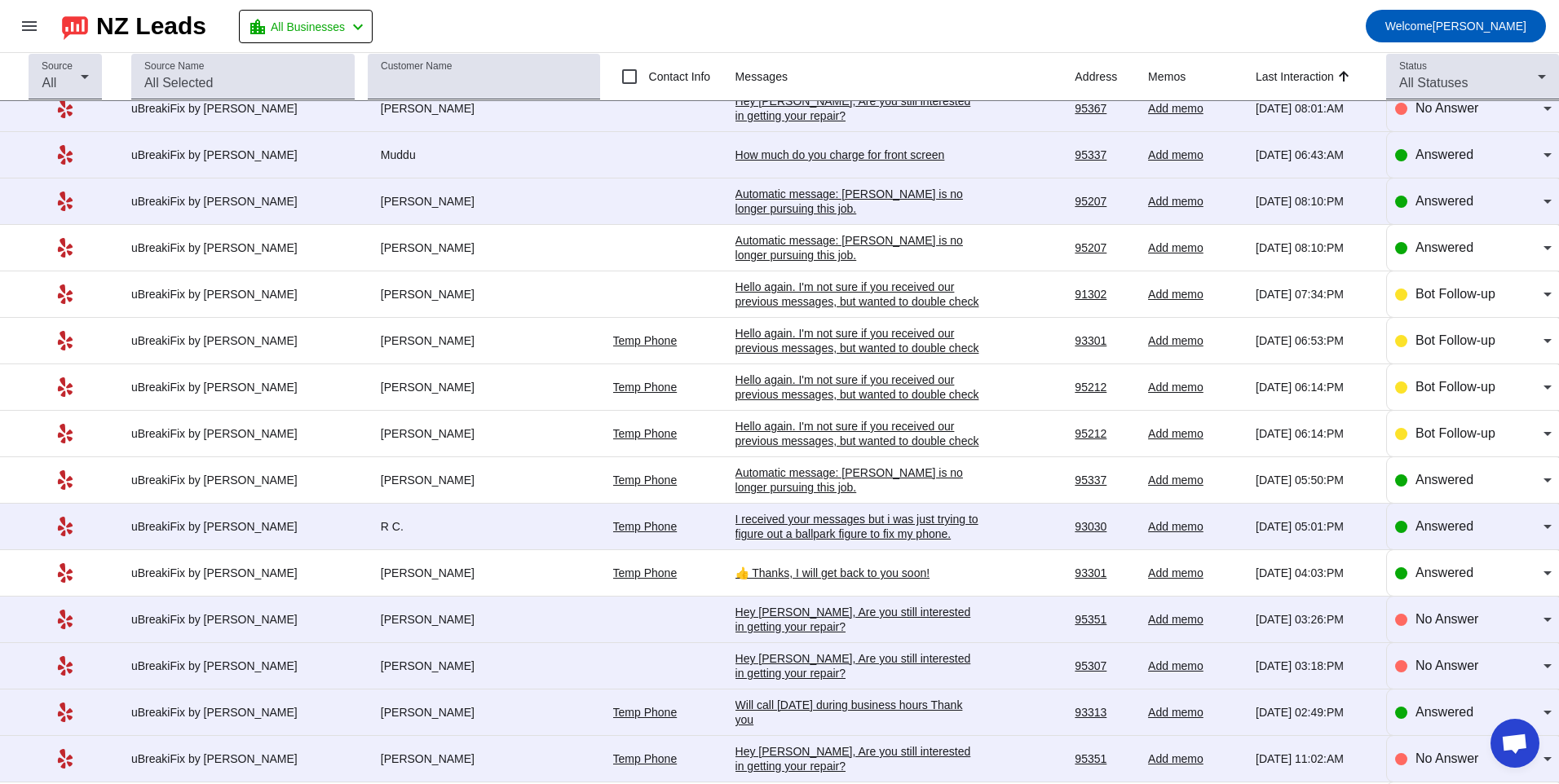
click at [822, 522] on div "I received your messages but i was just trying to figure out a ballpark figure …" at bounding box center [857, 548] width 245 height 73
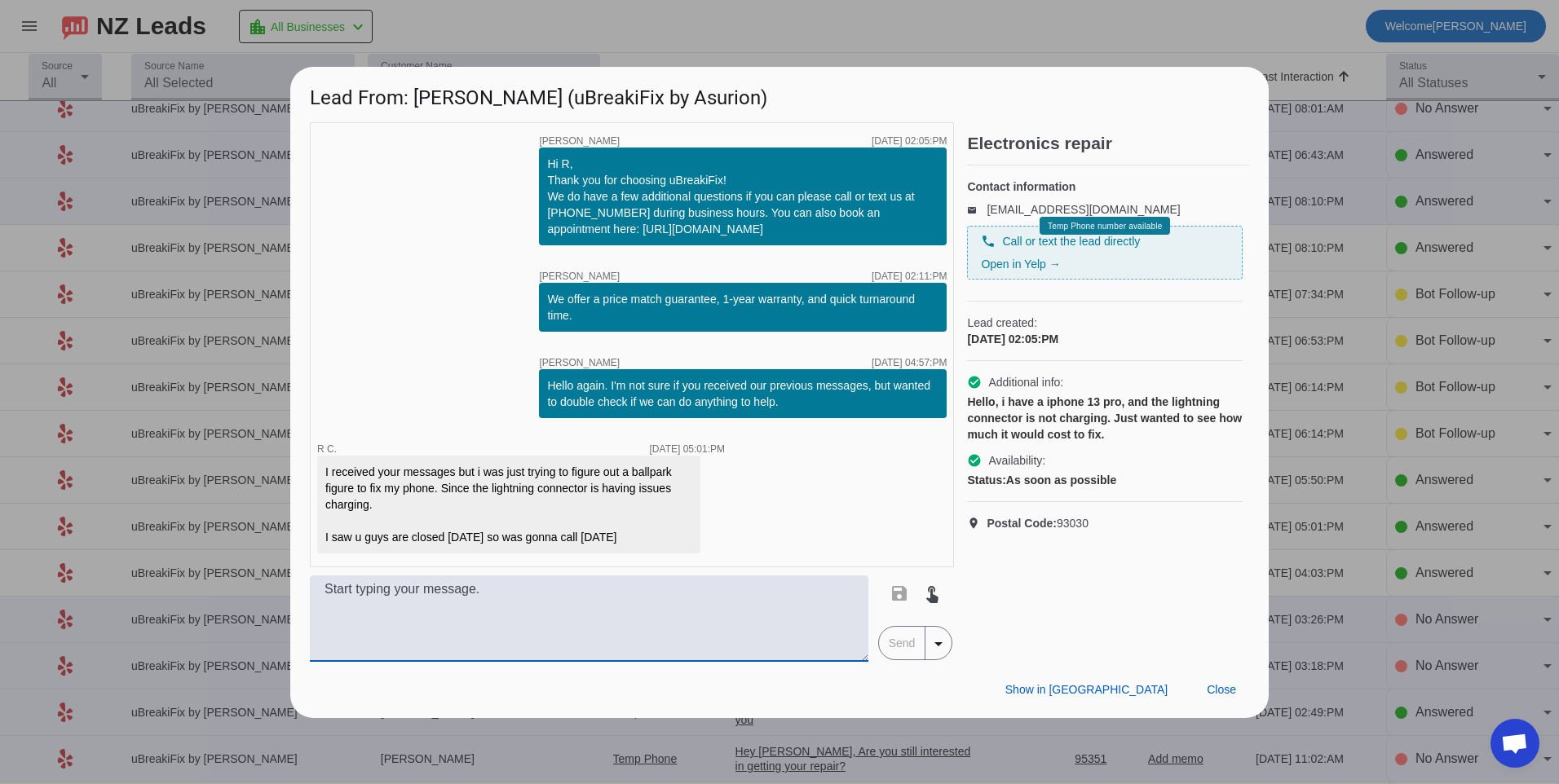
click at [698, 604] on textarea at bounding box center [589, 618] width 559 height 86
type textarea "h"
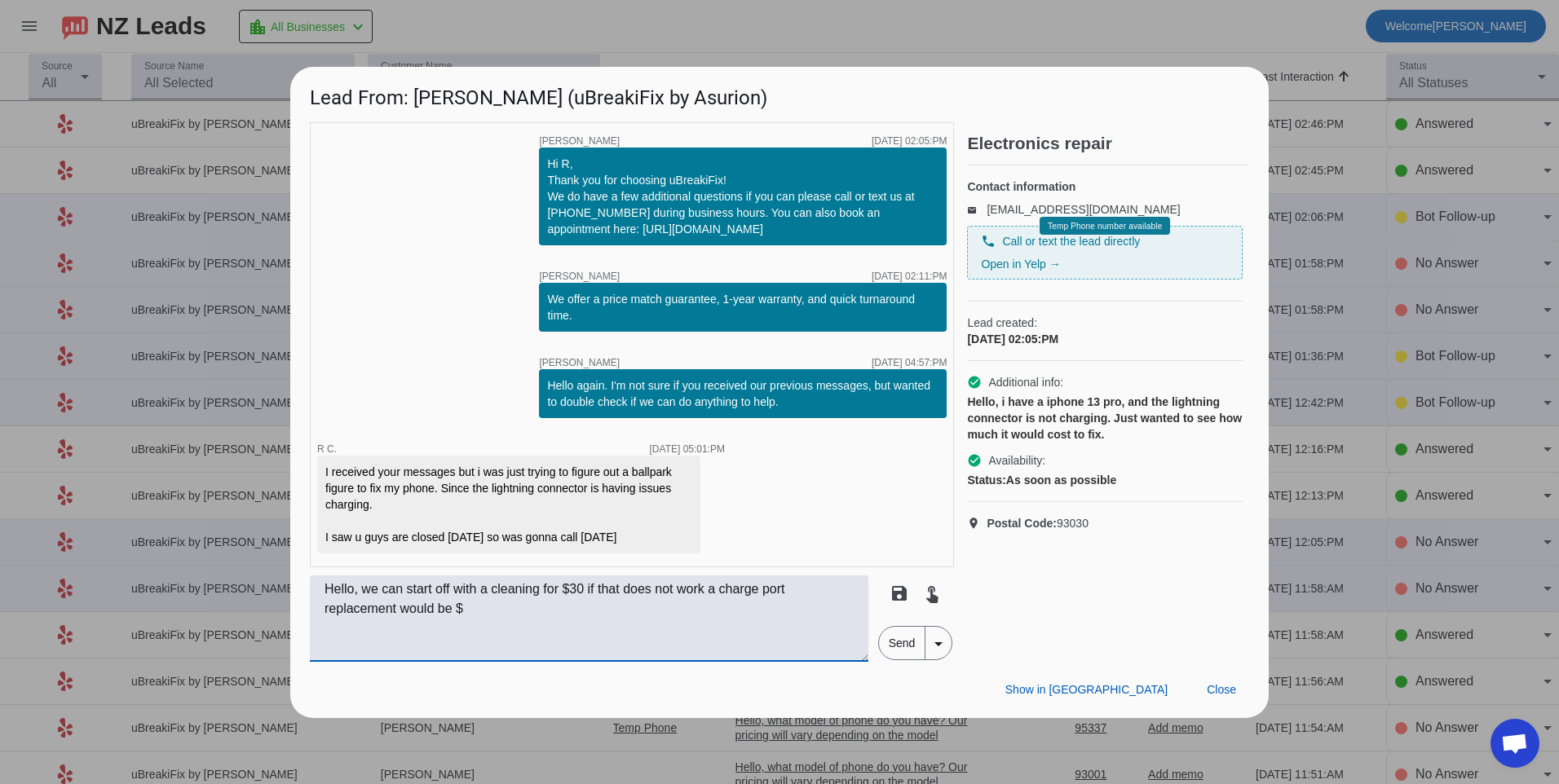
type textarea "Hello, we can start off with a cleaning for $30 if that does not work a charge …"
